Goal: Information Seeking & Learning: Learn about a topic

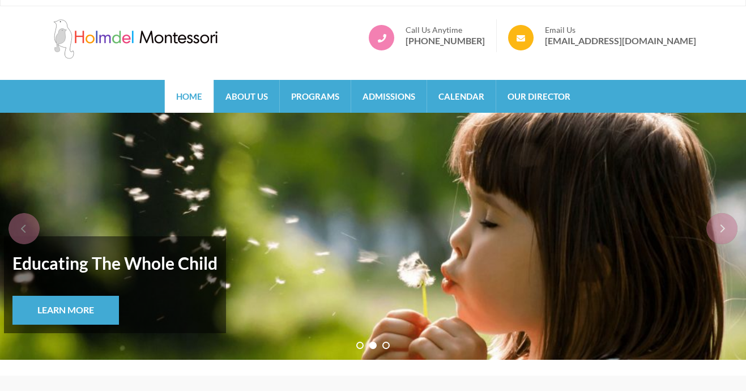
scroll to position [4, 0]
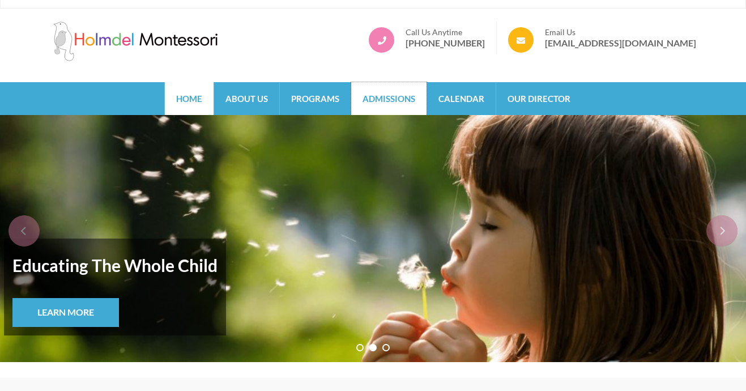
click at [407, 97] on link "Admissions" at bounding box center [388, 98] width 75 height 33
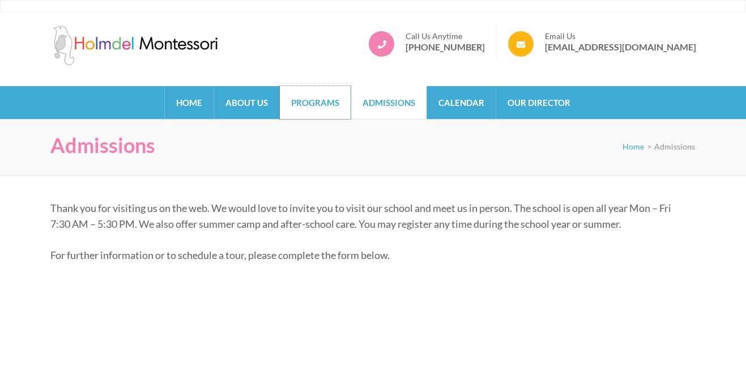
click at [334, 101] on link "Programs" at bounding box center [315, 102] width 71 height 33
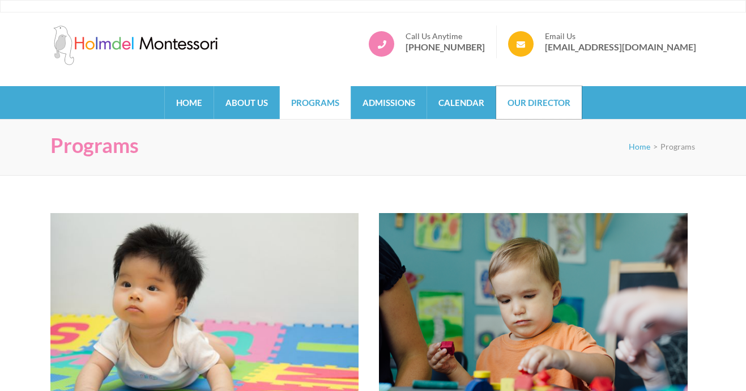
click at [523, 108] on link "Our Director" at bounding box center [538, 102] width 85 height 33
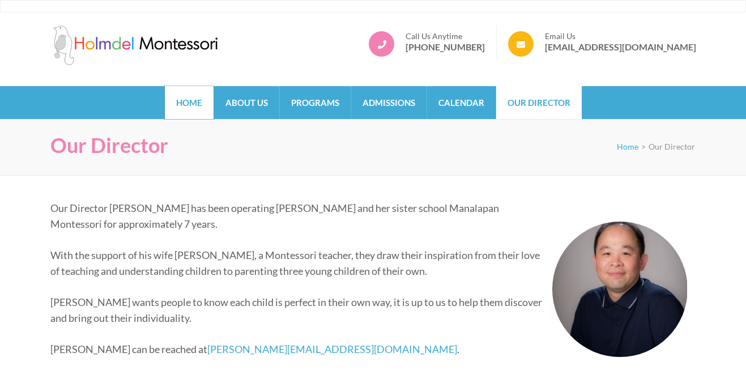
click at [198, 112] on link "Home" at bounding box center [189, 102] width 49 height 33
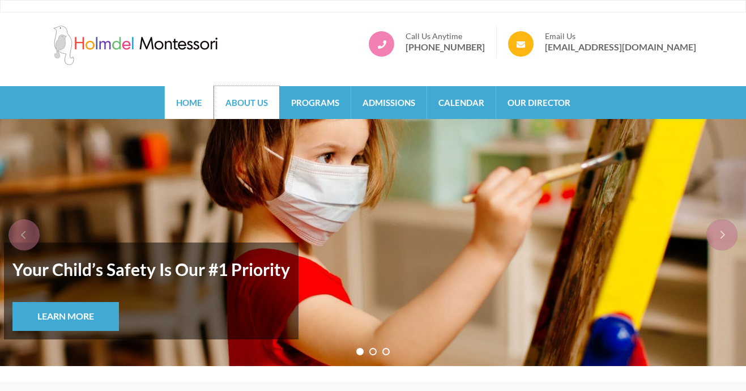
click at [228, 112] on link "About Us" at bounding box center [246, 102] width 65 height 33
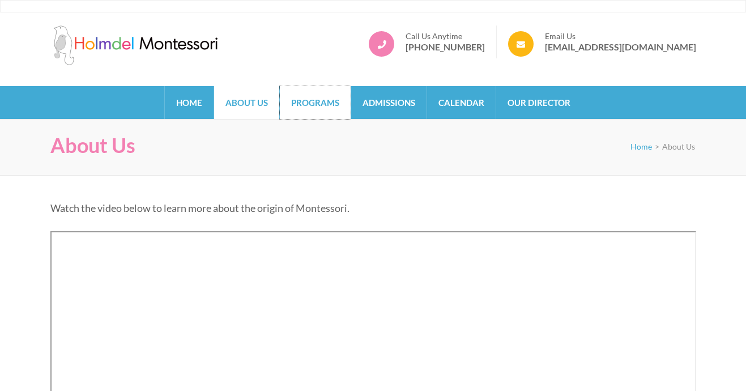
click at [316, 112] on link "Programs" at bounding box center [315, 102] width 71 height 33
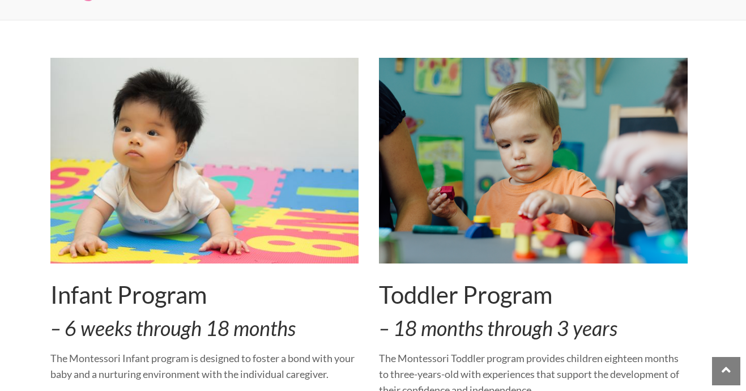
scroll to position [106, 0]
